Goal: Task Accomplishment & Management: Complete application form

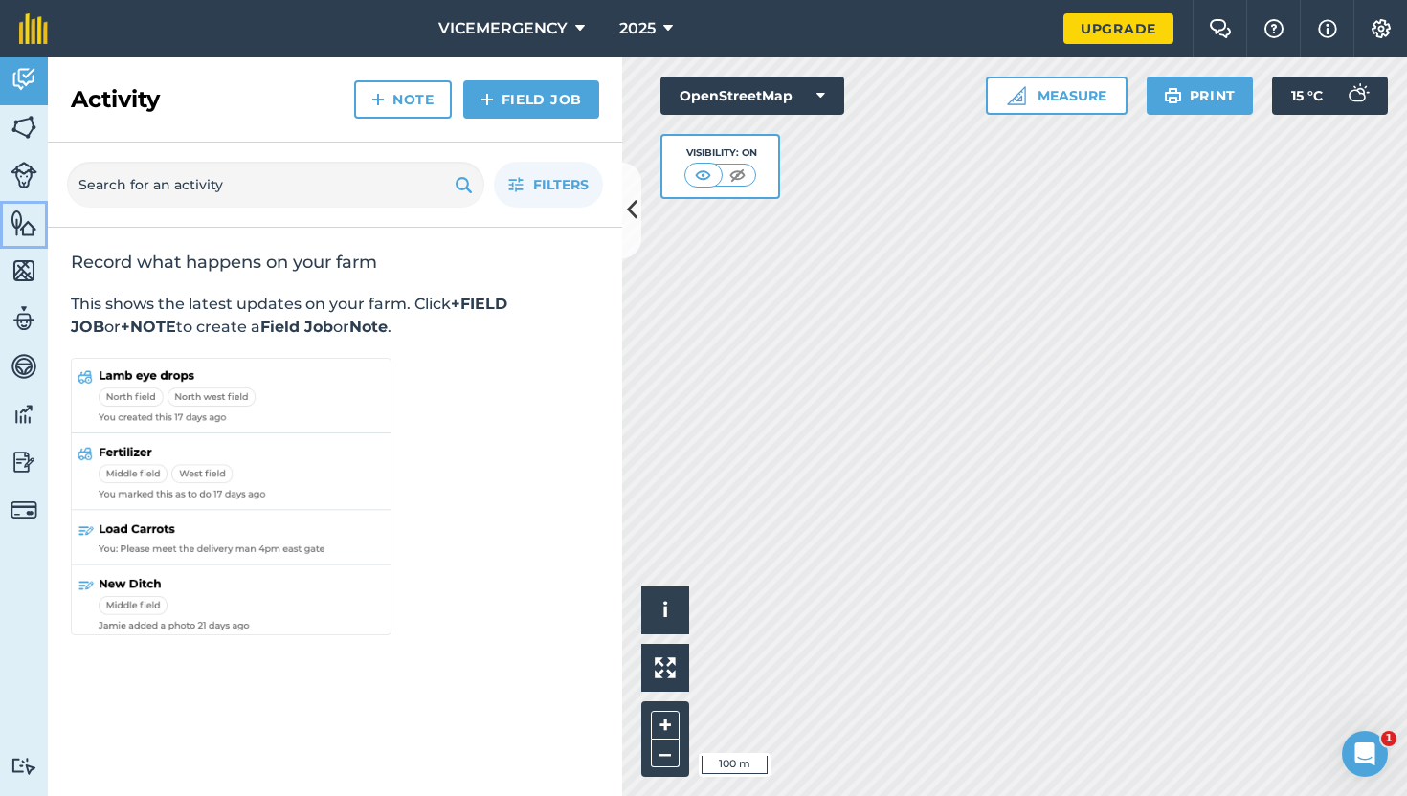
click at [9, 223] on link "Features" at bounding box center [24, 225] width 48 height 48
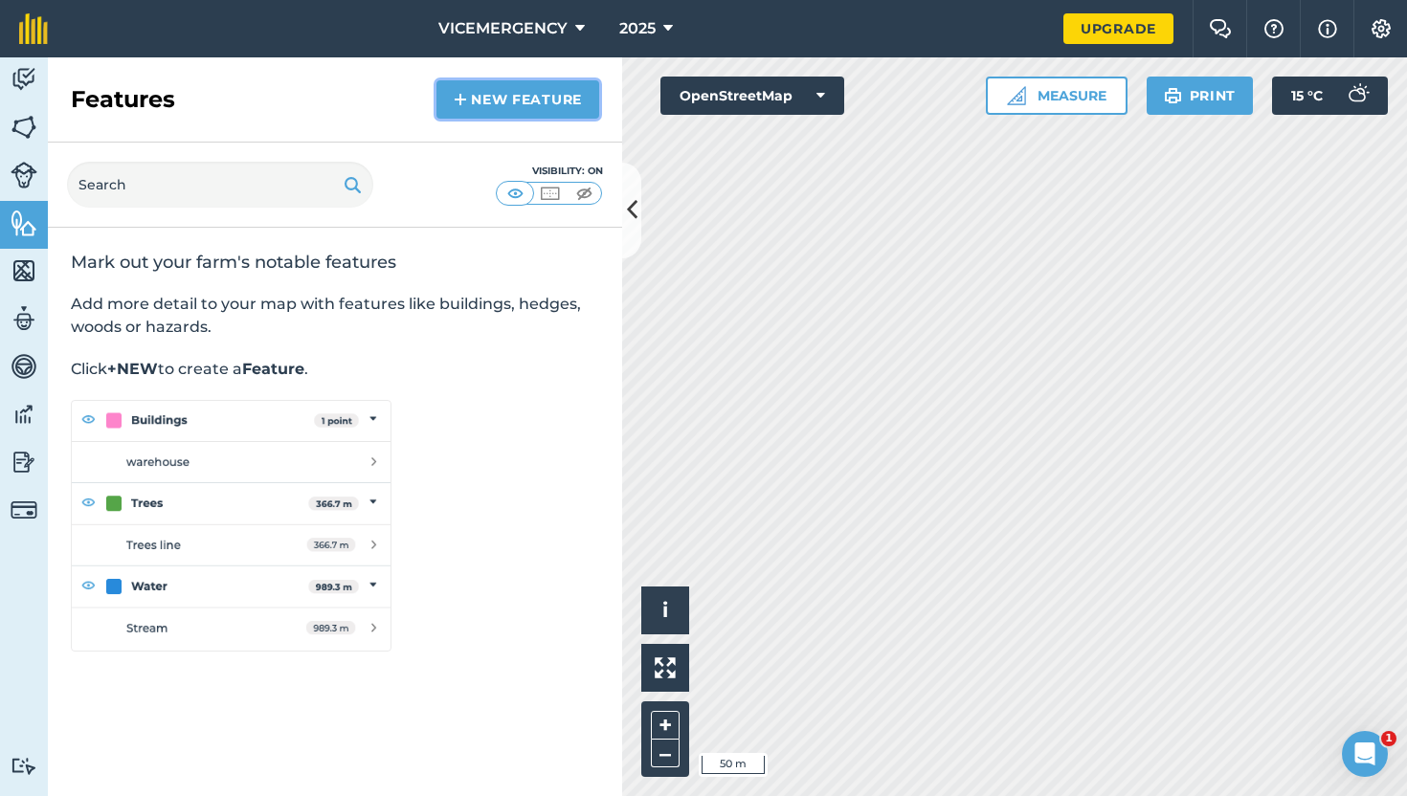
click at [484, 106] on link "New feature" at bounding box center [517, 99] width 163 height 38
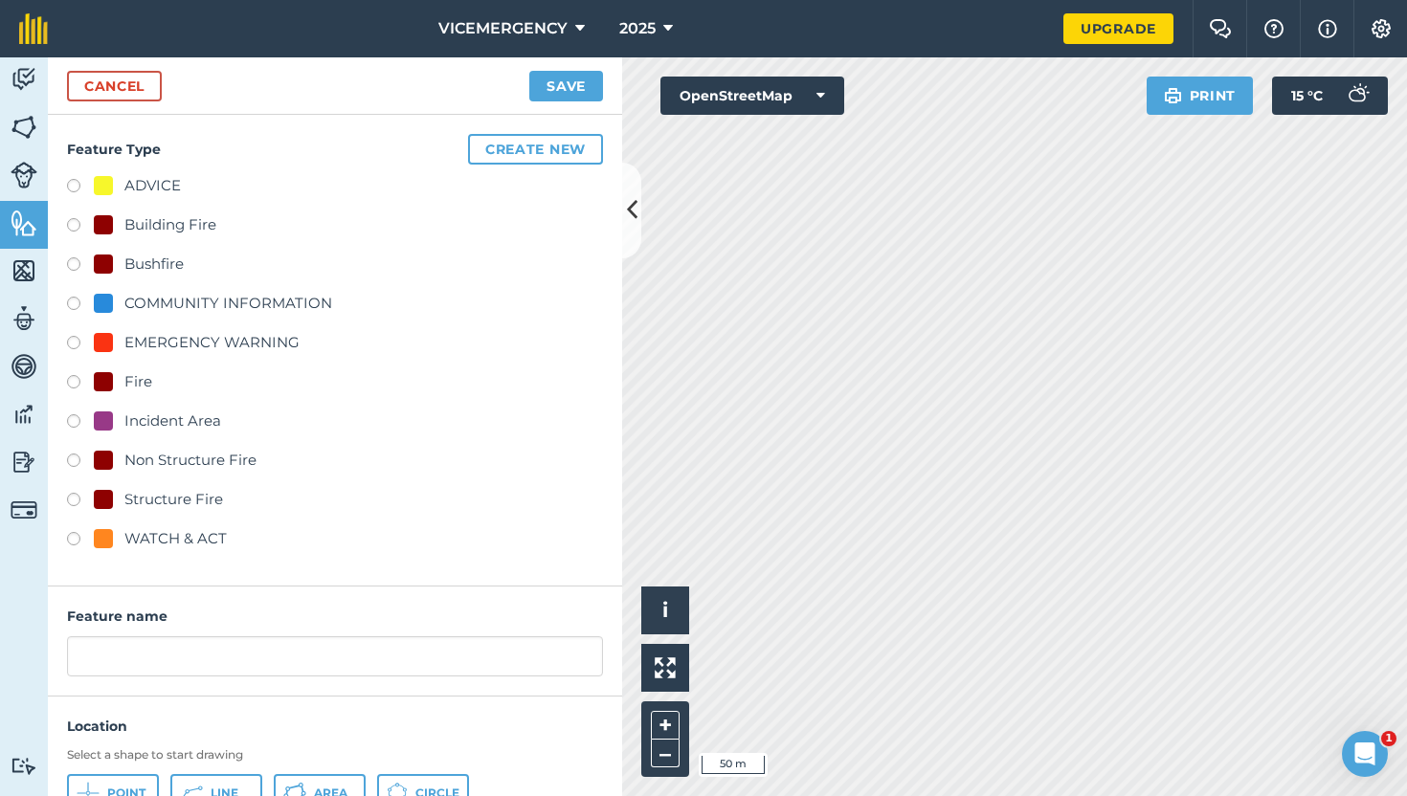
click at [77, 222] on label at bounding box center [80, 227] width 27 height 19
radio input "true"
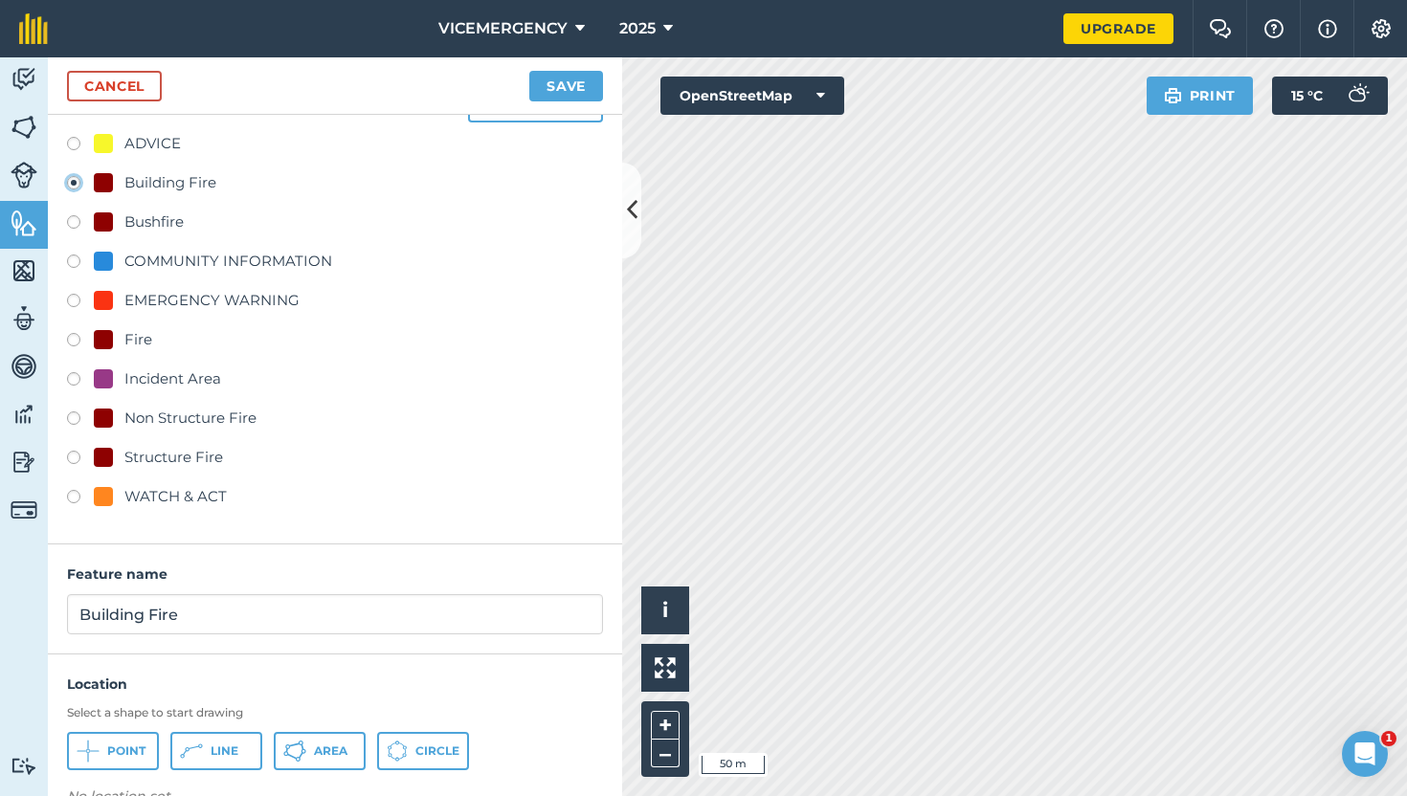
scroll to position [80, 0]
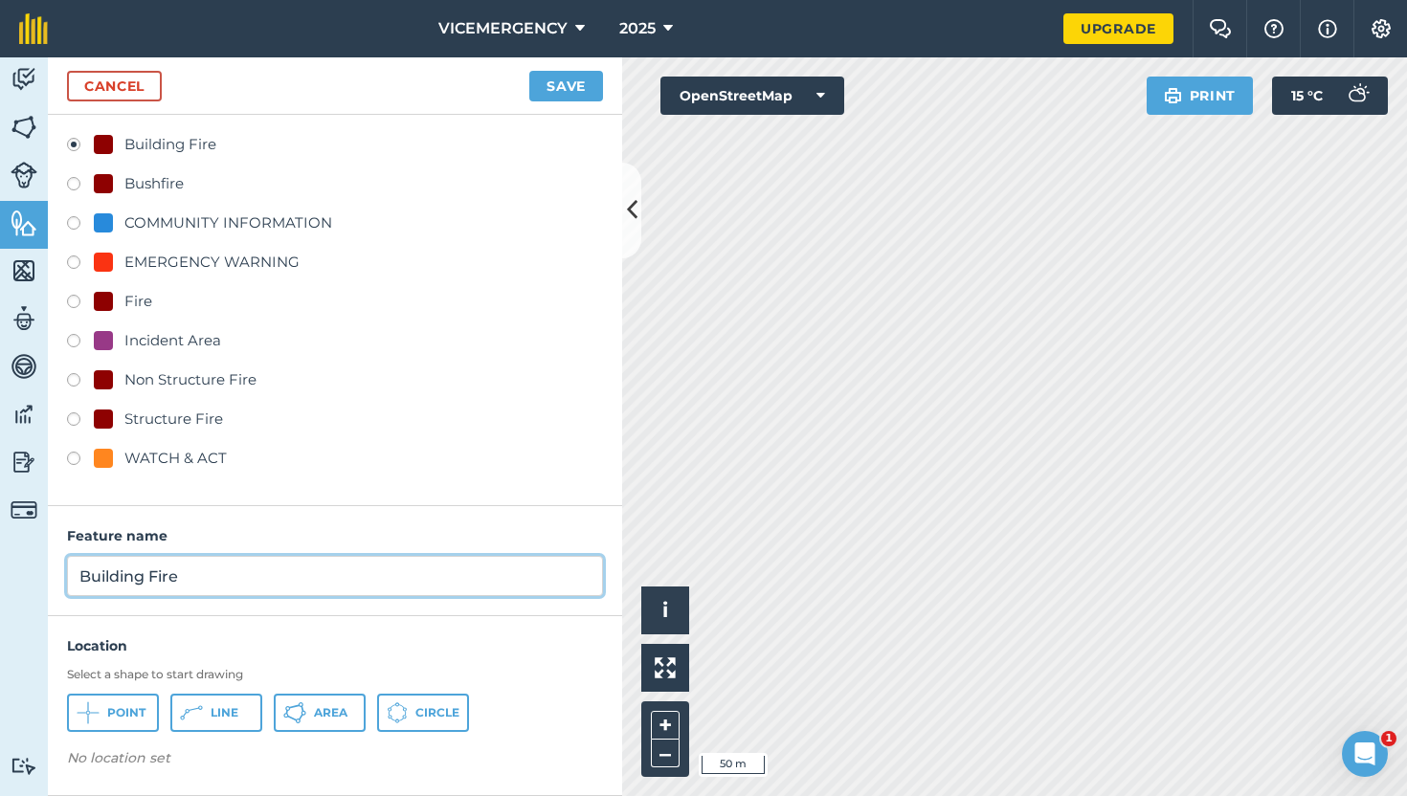
click at [208, 587] on input "Building Fire" at bounding box center [335, 576] width 536 height 40
type input "Building Fire: [PERSON_NAME][GEOGRAPHIC_DATA], [GEOGRAPHIC_DATA]"
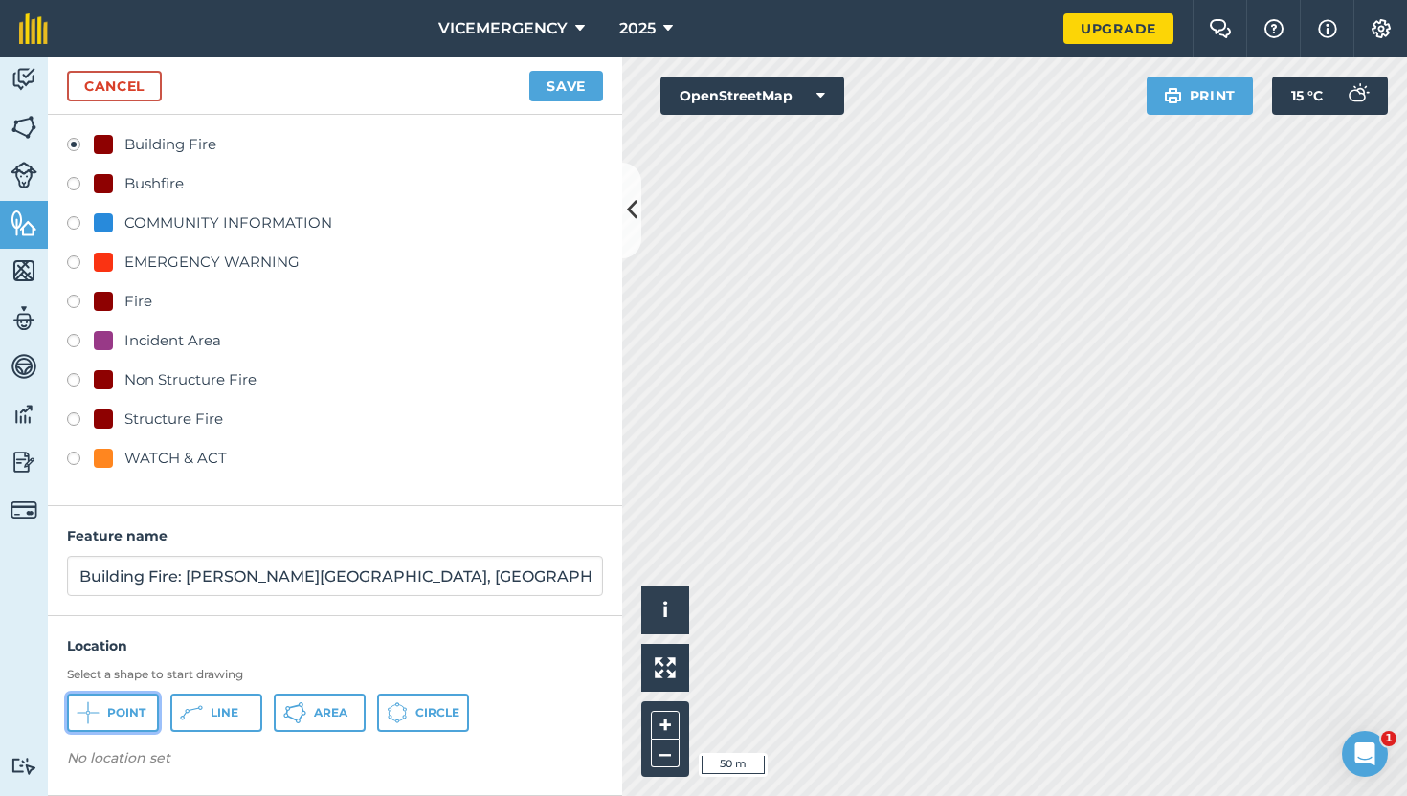
click at [128, 707] on span "Point" at bounding box center [126, 712] width 38 height 15
click at [559, 85] on button "Save" at bounding box center [566, 86] width 74 height 31
